Goal: Task Accomplishment & Management: Manage account settings

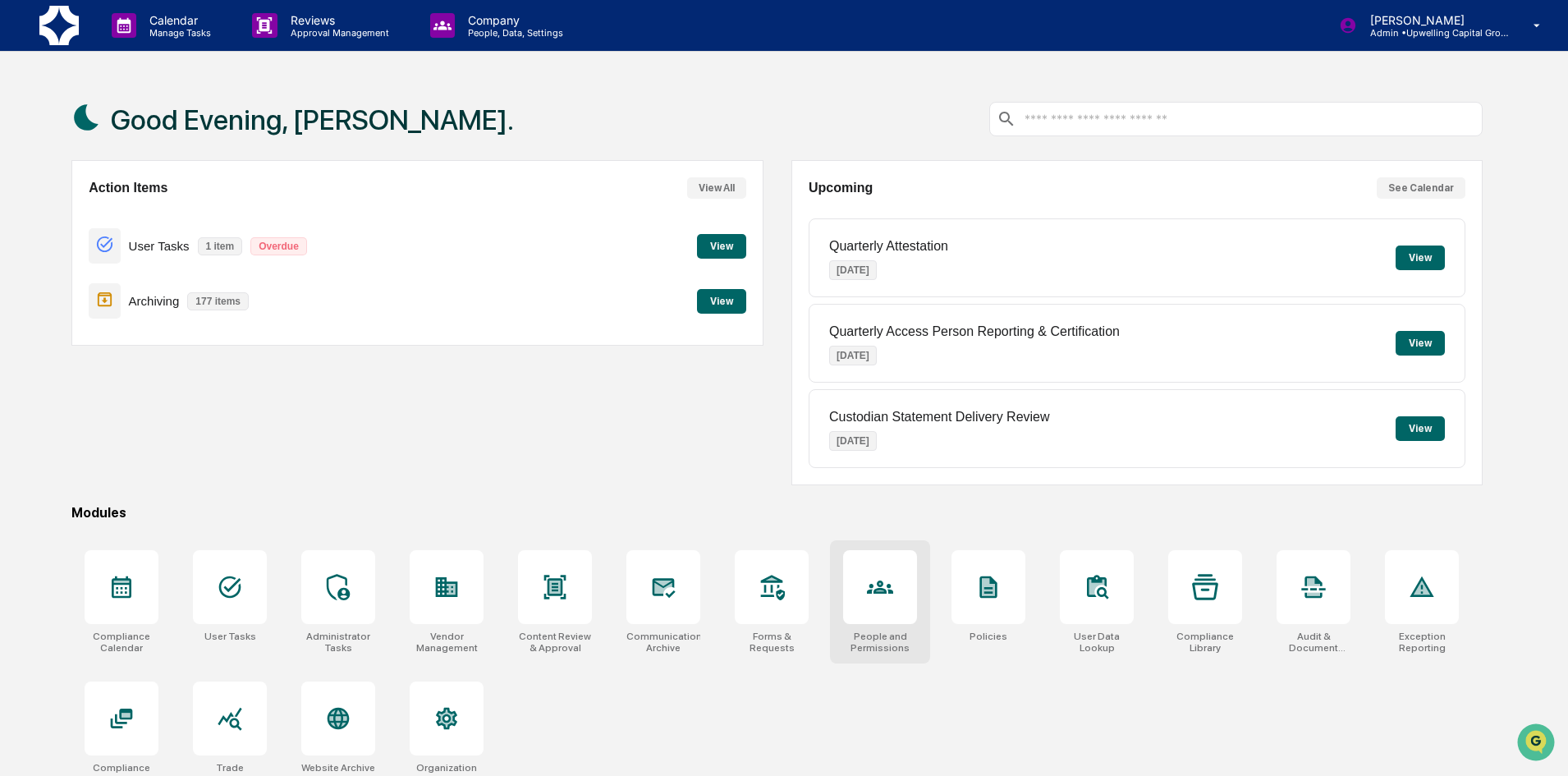
click at [887, 612] on div at bounding box center [880, 587] width 74 height 74
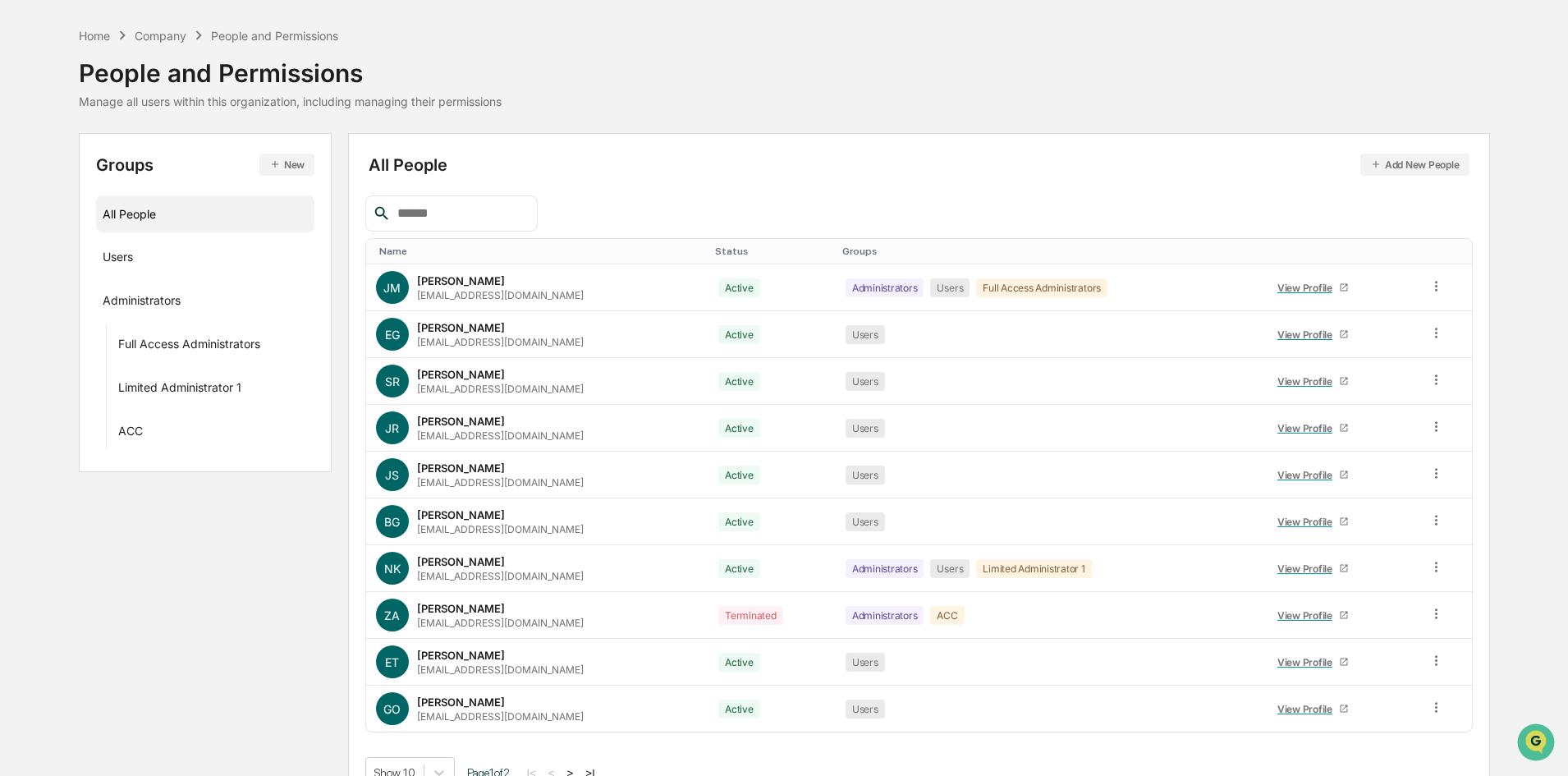
scroll to position [81, 0]
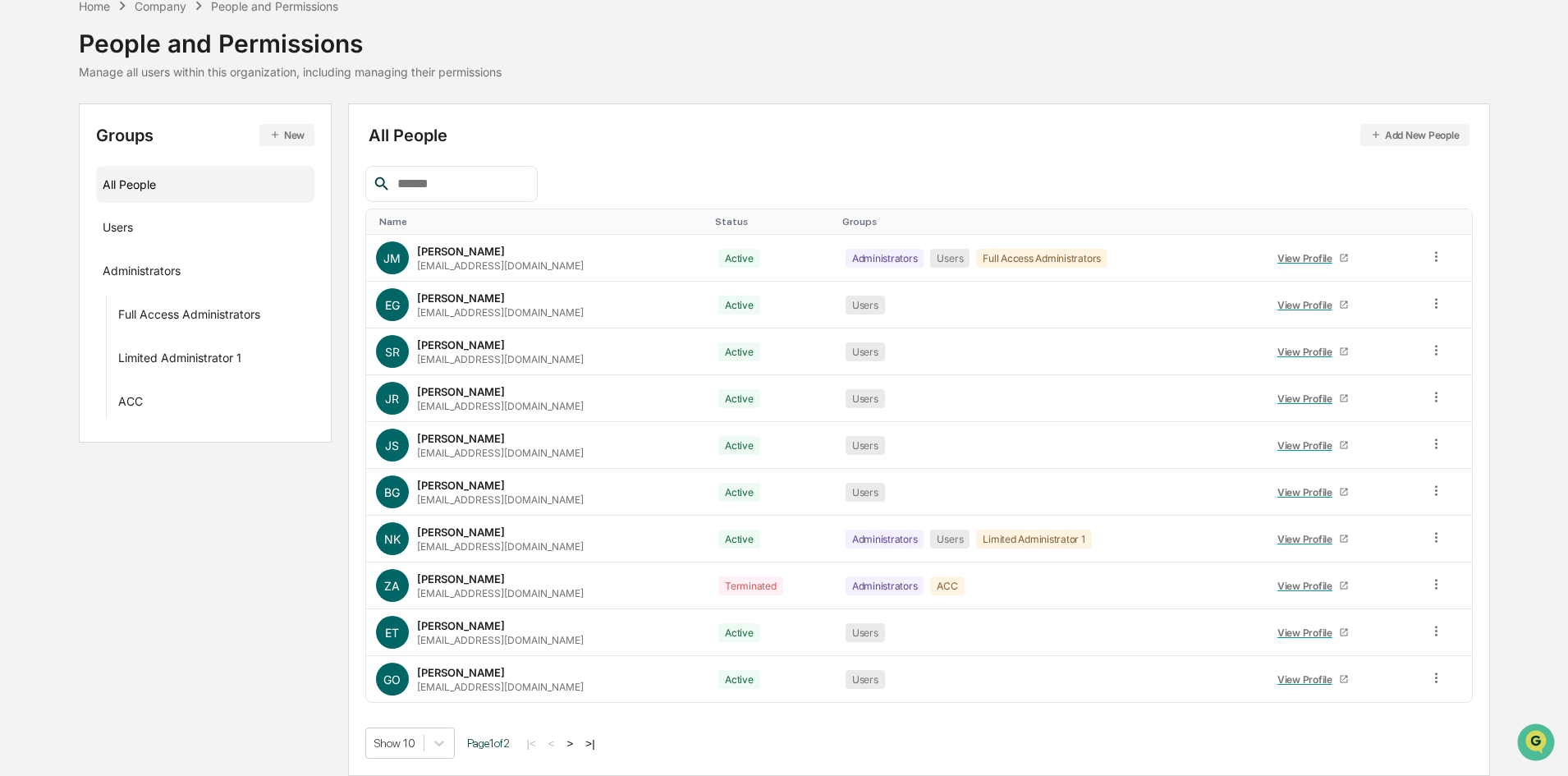
click at [1391, 126] on button "Add New People" at bounding box center [1415, 135] width 109 height 22
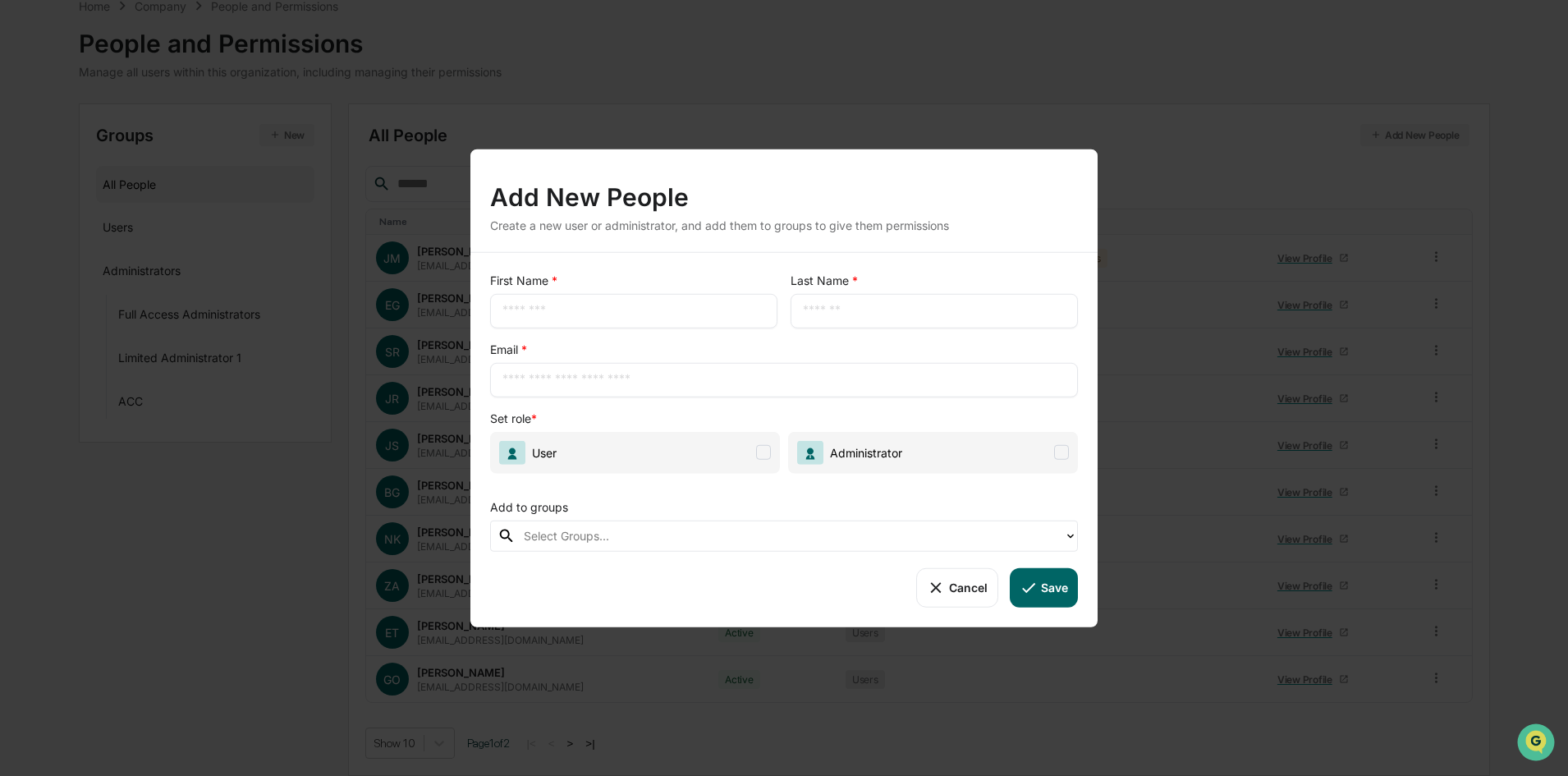
click at [667, 319] on input "text" at bounding box center [634, 310] width 263 height 17
type input "*******"
click at [832, 299] on div "​" at bounding box center [934, 310] width 287 height 34
click at [832, 309] on input "text" at bounding box center [934, 310] width 263 height 17
type input "*****"
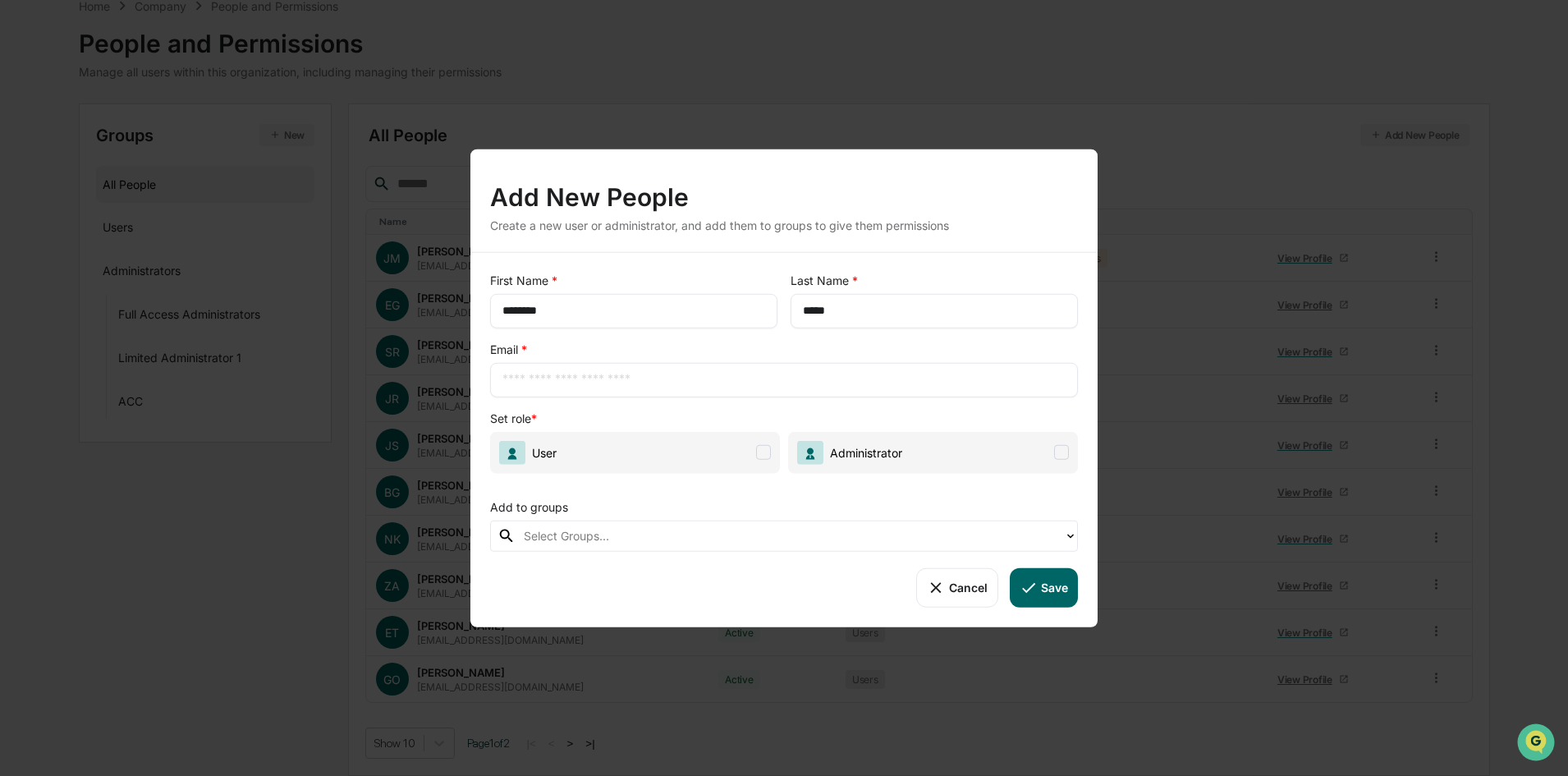
click at [636, 394] on div "​" at bounding box center [783, 379] width 588 height 34
click at [636, 386] on input "text" at bounding box center [784, 380] width 563 height 17
type input "**********"
click at [765, 454] on span at bounding box center [764, 453] width 15 height 15
click at [1064, 455] on span at bounding box center [1062, 453] width 15 height 15
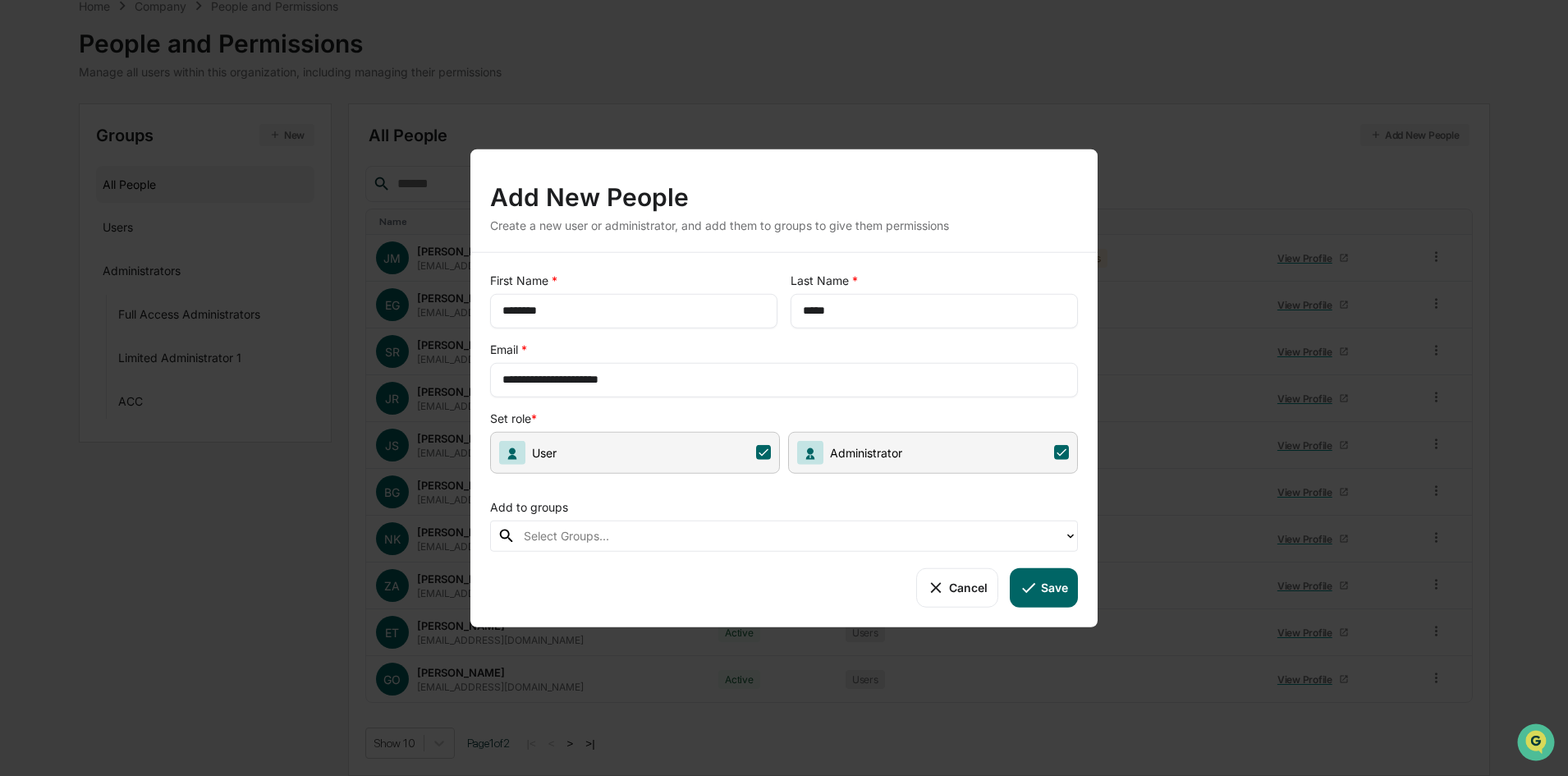
click at [765, 453] on icon at bounding box center [764, 453] width 15 height 15
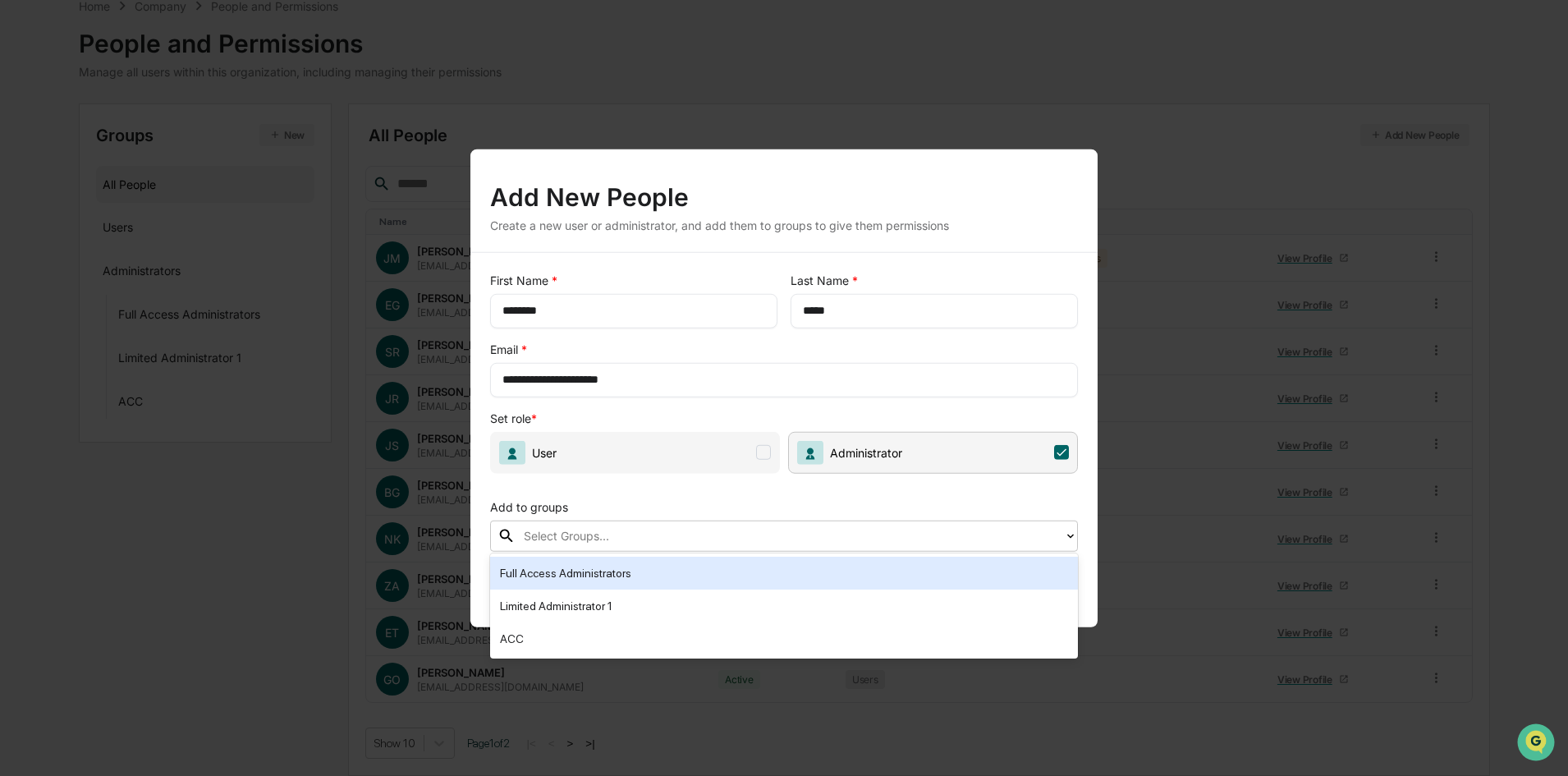
click at [1070, 532] on icon at bounding box center [1070, 535] width 13 height 13
click at [620, 573] on div "Full Access Administrators" at bounding box center [784, 572] width 568 height 19
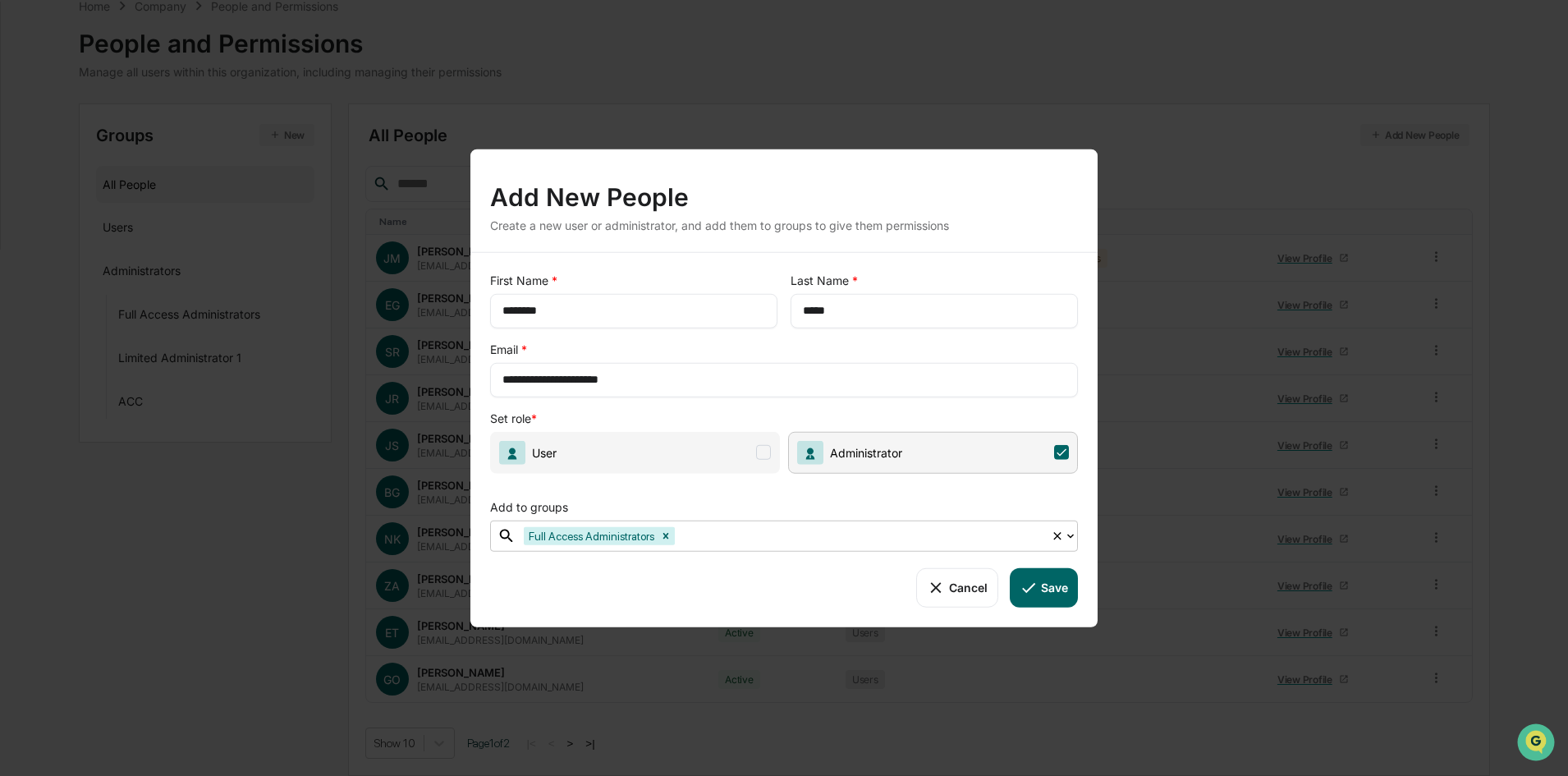
click at [1051, 597] on button "Save" at bounding box center [1044, 587] width 68 height 40
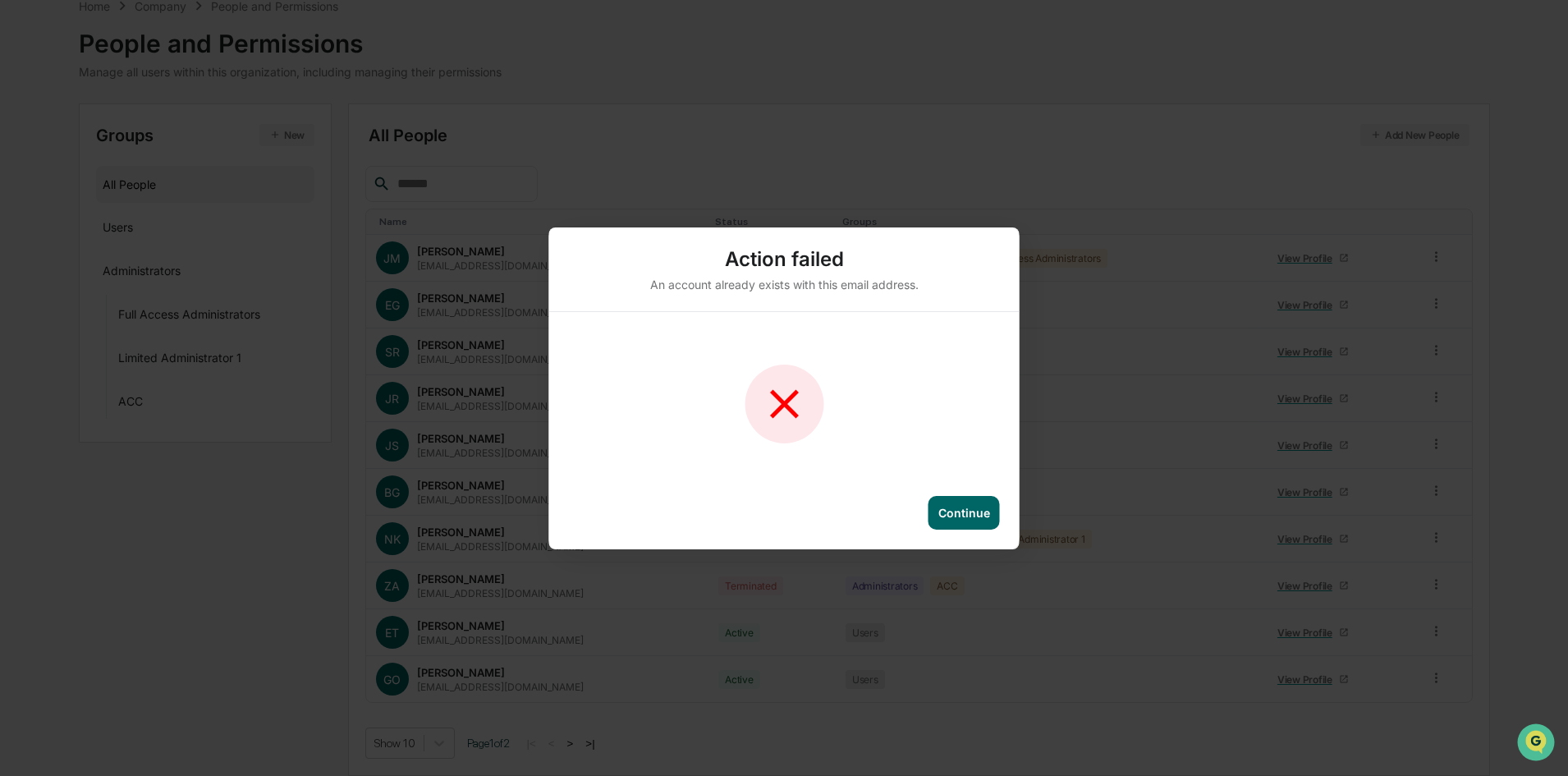
click at [783, 409] on div at bounding box center [783, 404] width 49 height 49
click at [996, 509] on div "Continue" at bounding box center [964, 513] width 71 height 33
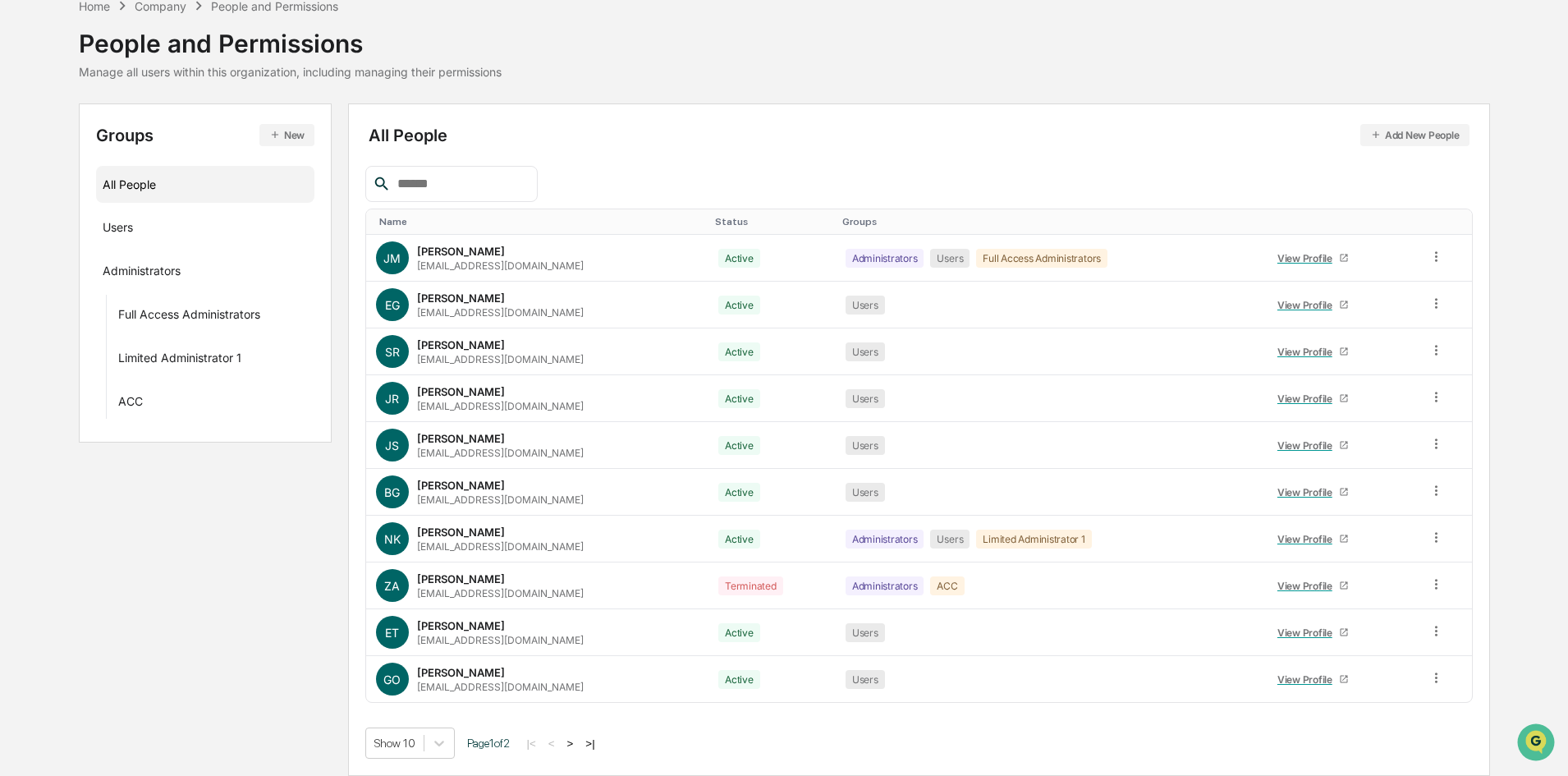
click at [579, 746] on button ">" at bounding box center [571, 744] width 17 height 14
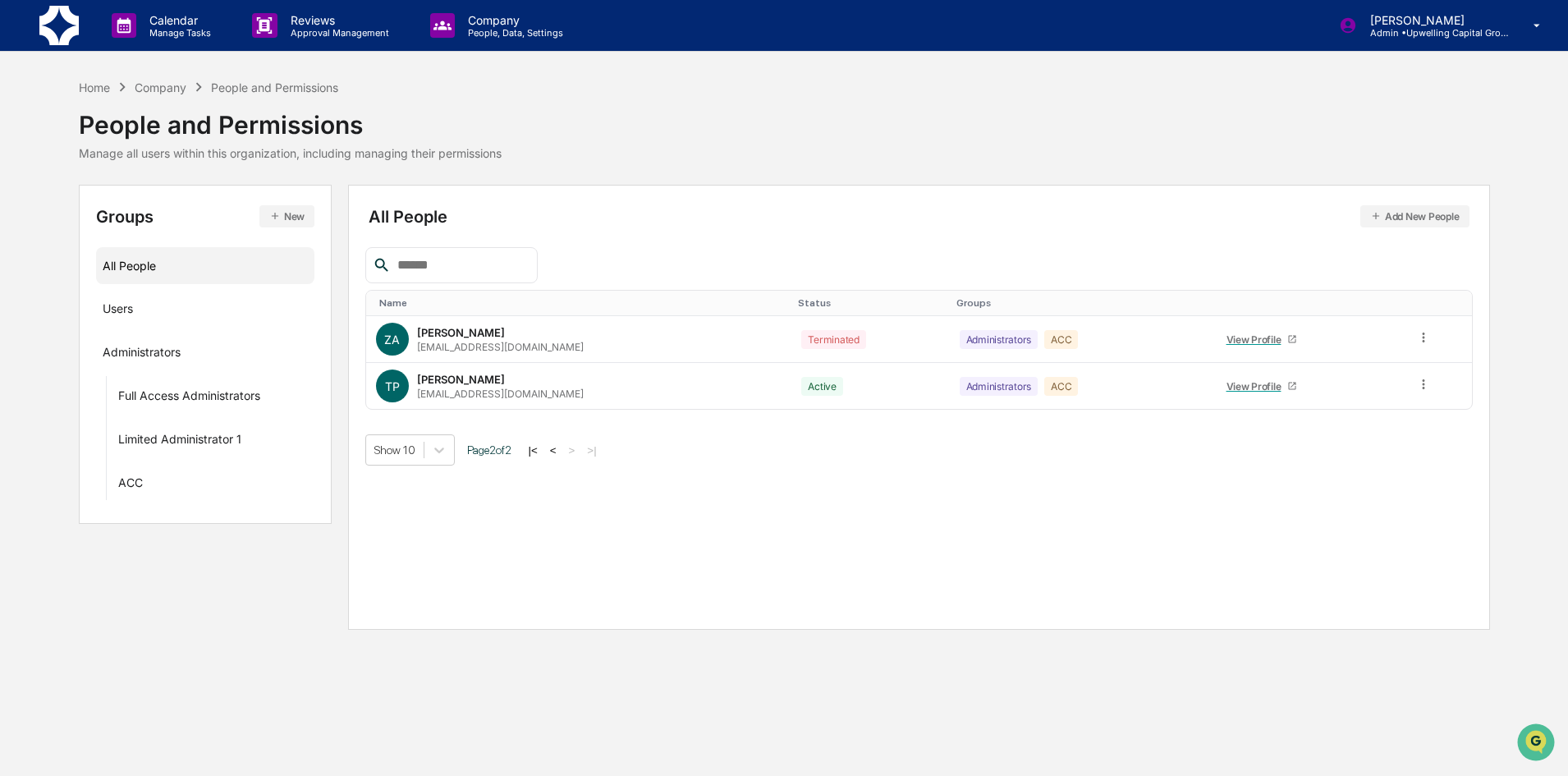
scroll to position [0, 0]
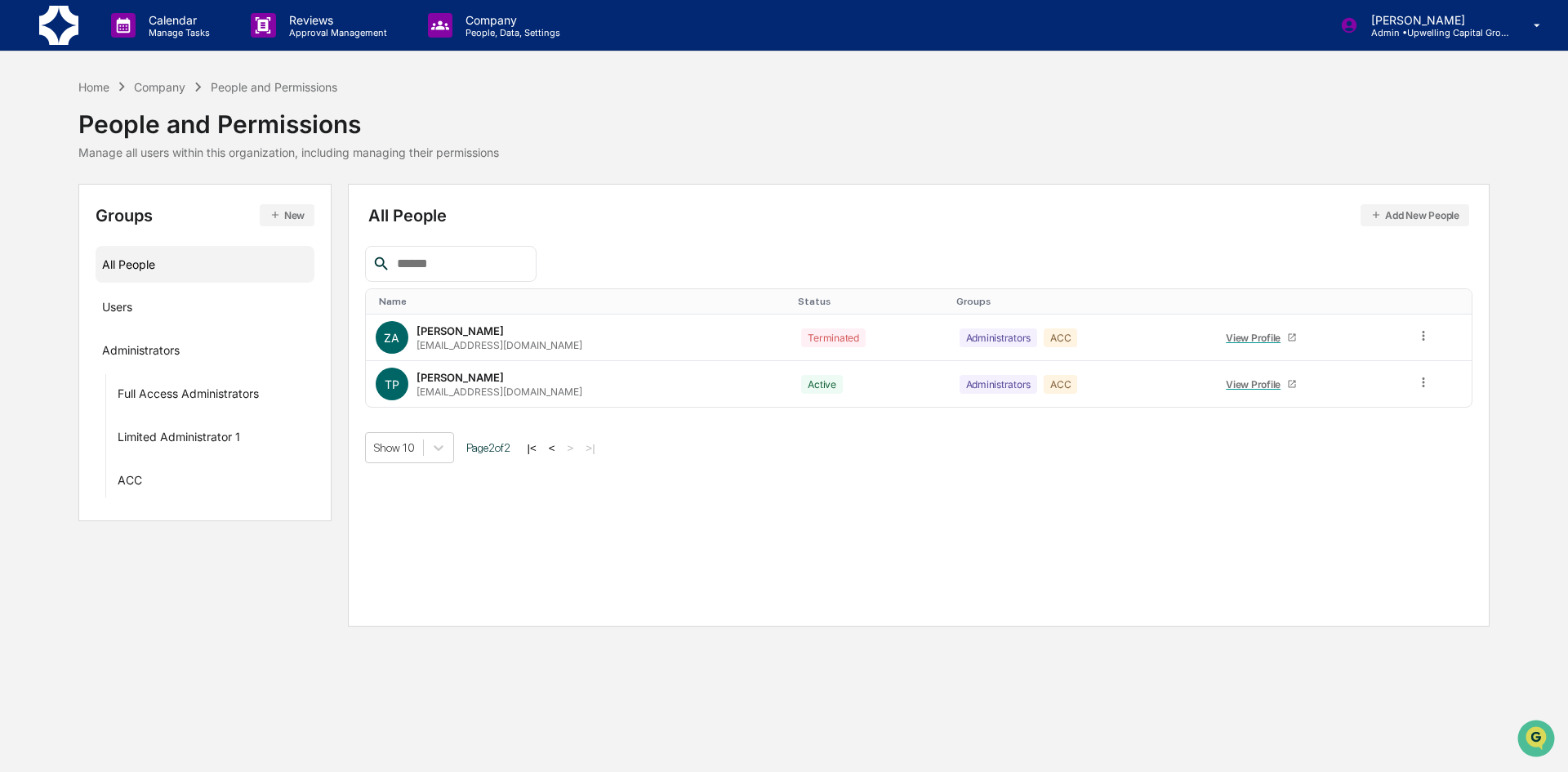
click at [557, 445] on button "<" at bounding box center [552, 448] width 17 height 14
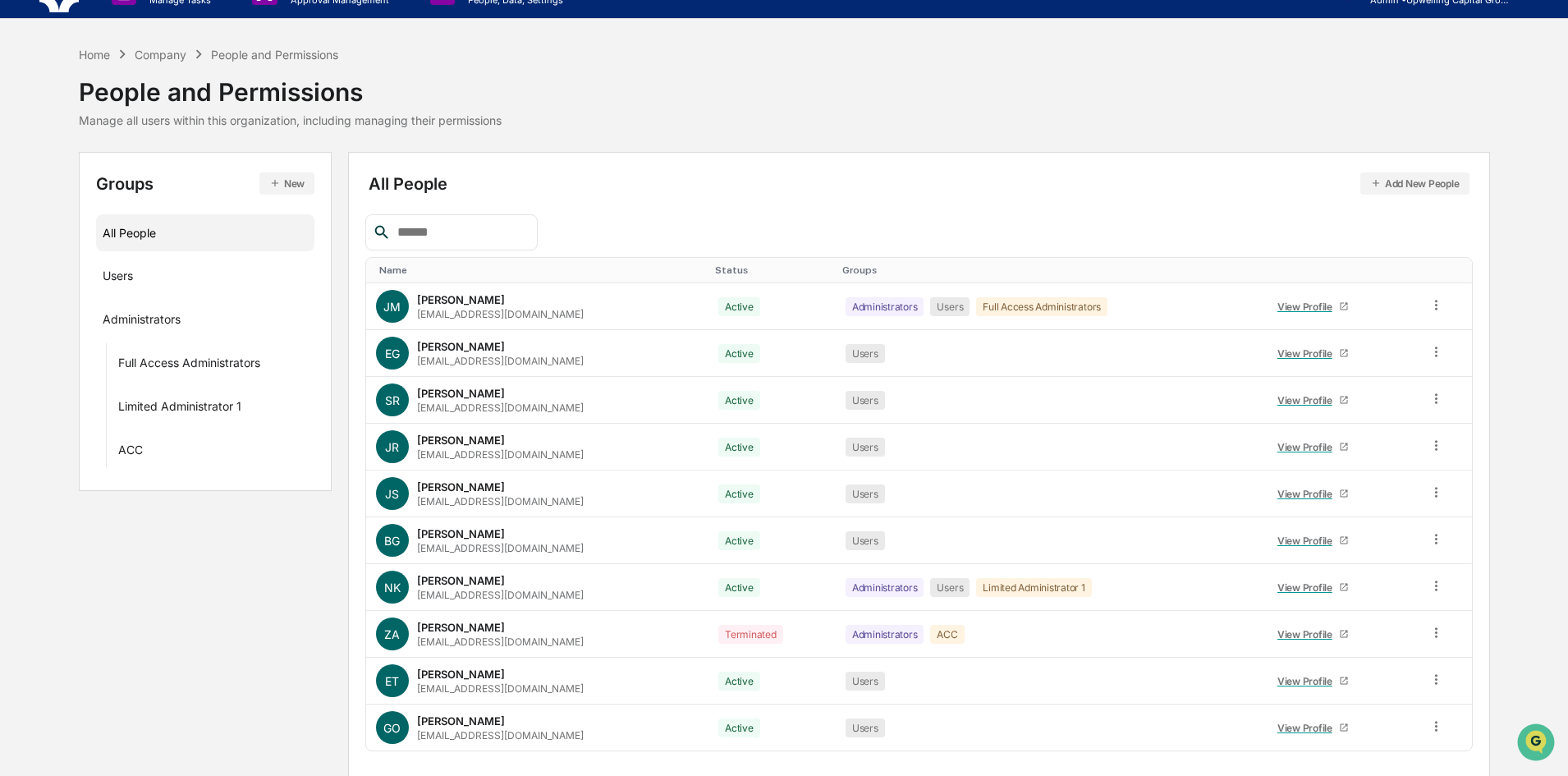
scroll to position [81, 0]
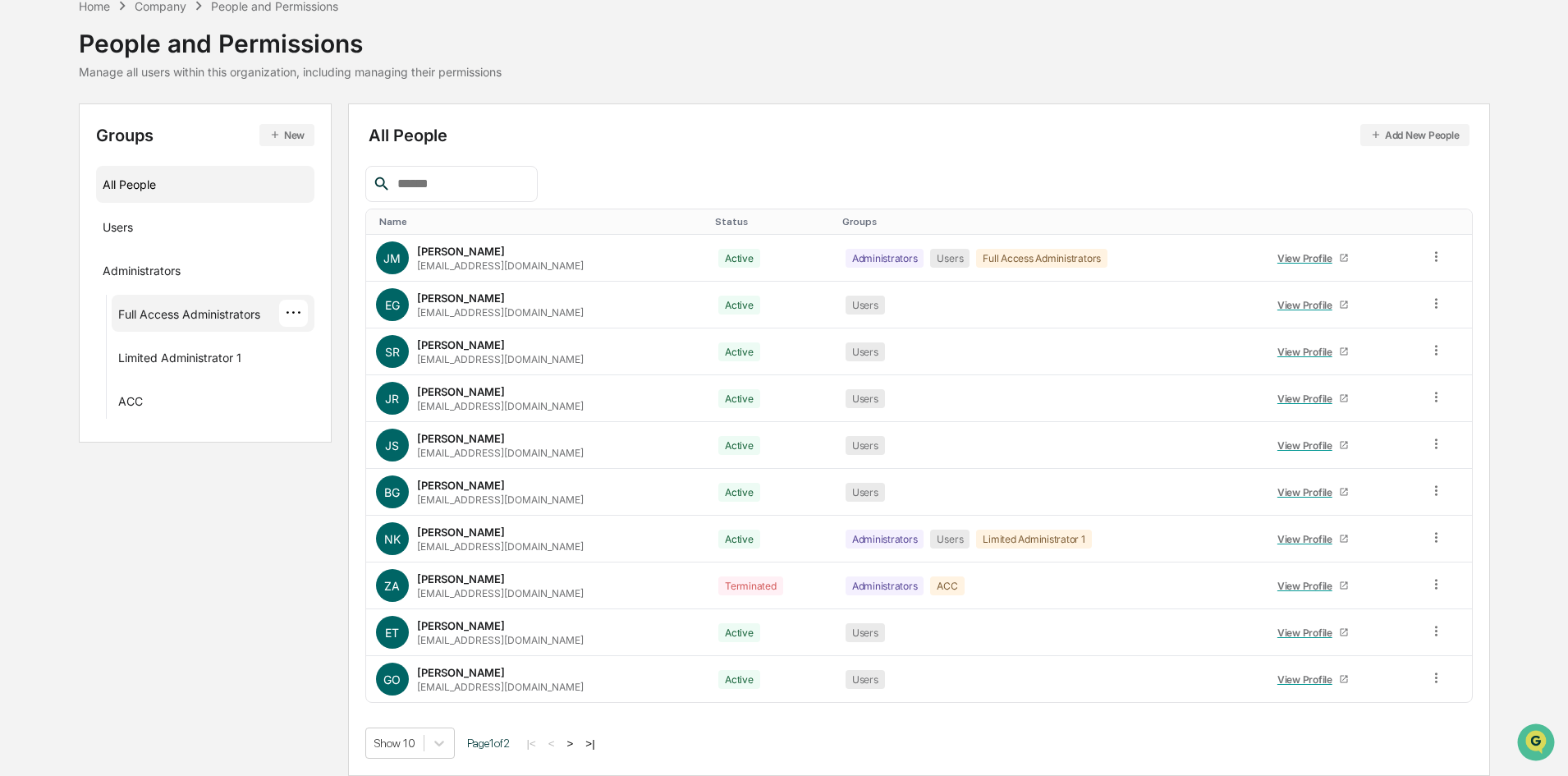
click at [213, 319] on div "Full Access Administrators" at bounding box center [189, 317] width 142 height 19
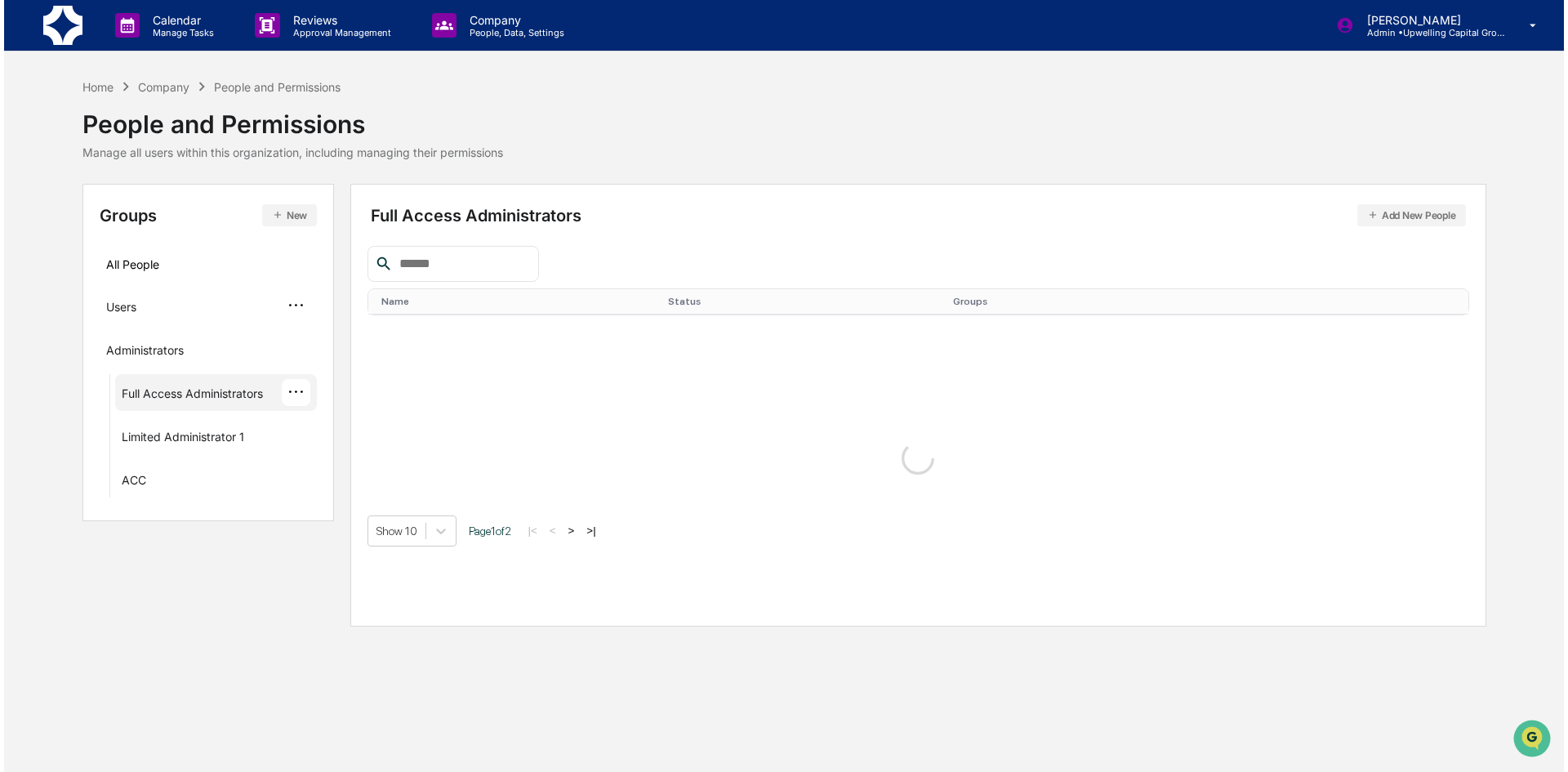
scroll to position [0, 0]
